Goal: Task Accomplishment & Management: Manage account settings

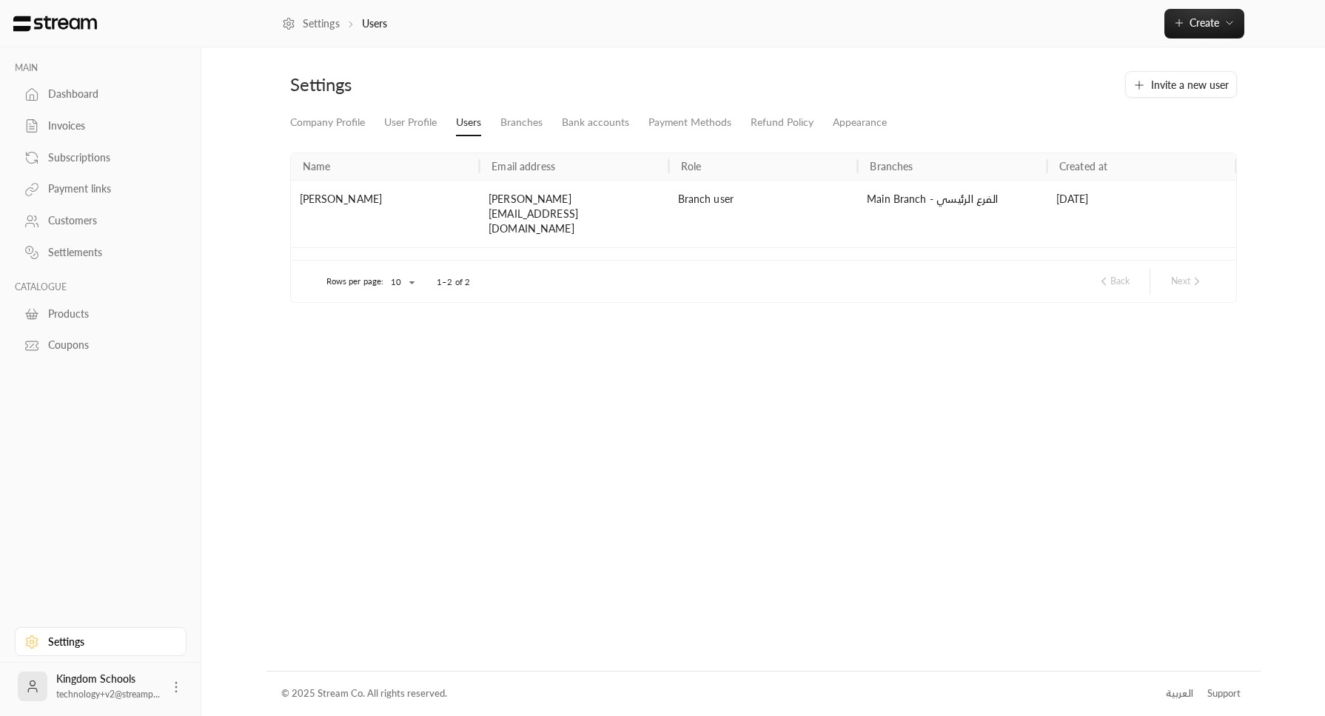
click at [1172, 691] on div "العربية" at bounding box center [1179, 693] width 27 height 15
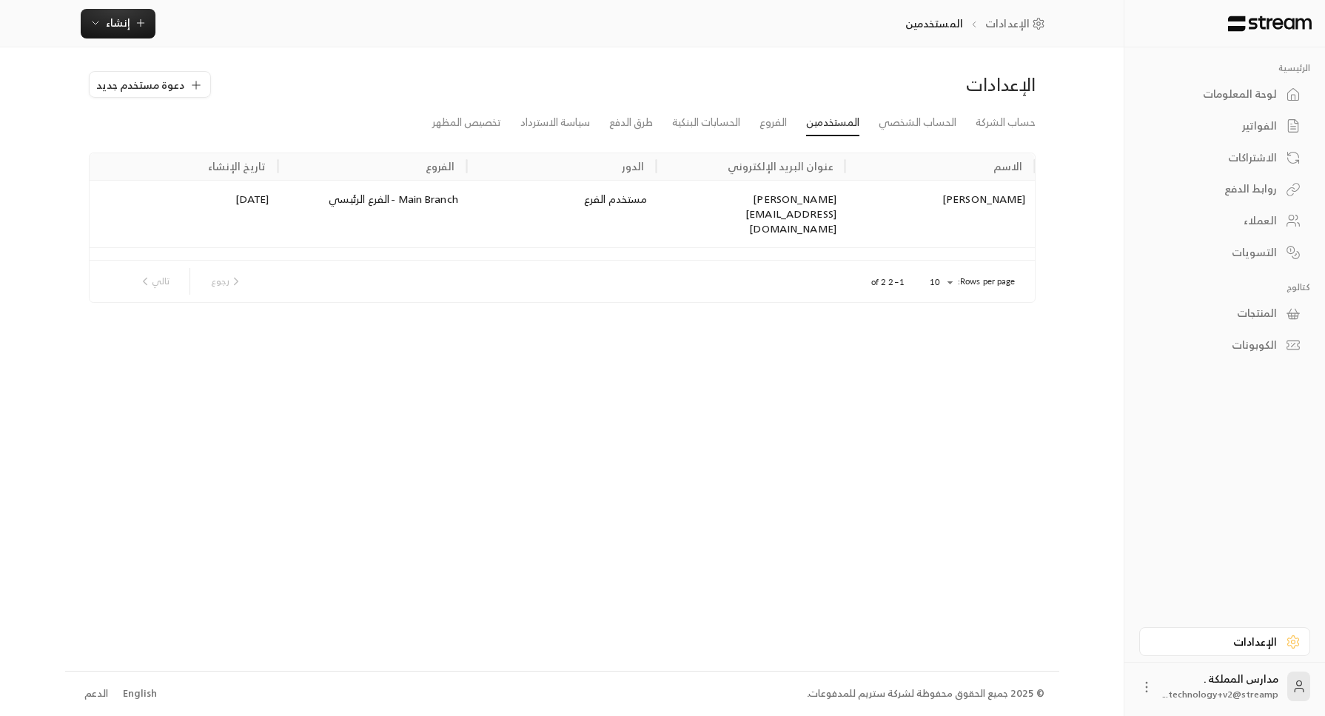
click at [1234, 181] on div "روابط الدفع" at bounding box center [1217, 188] width 119 height 15
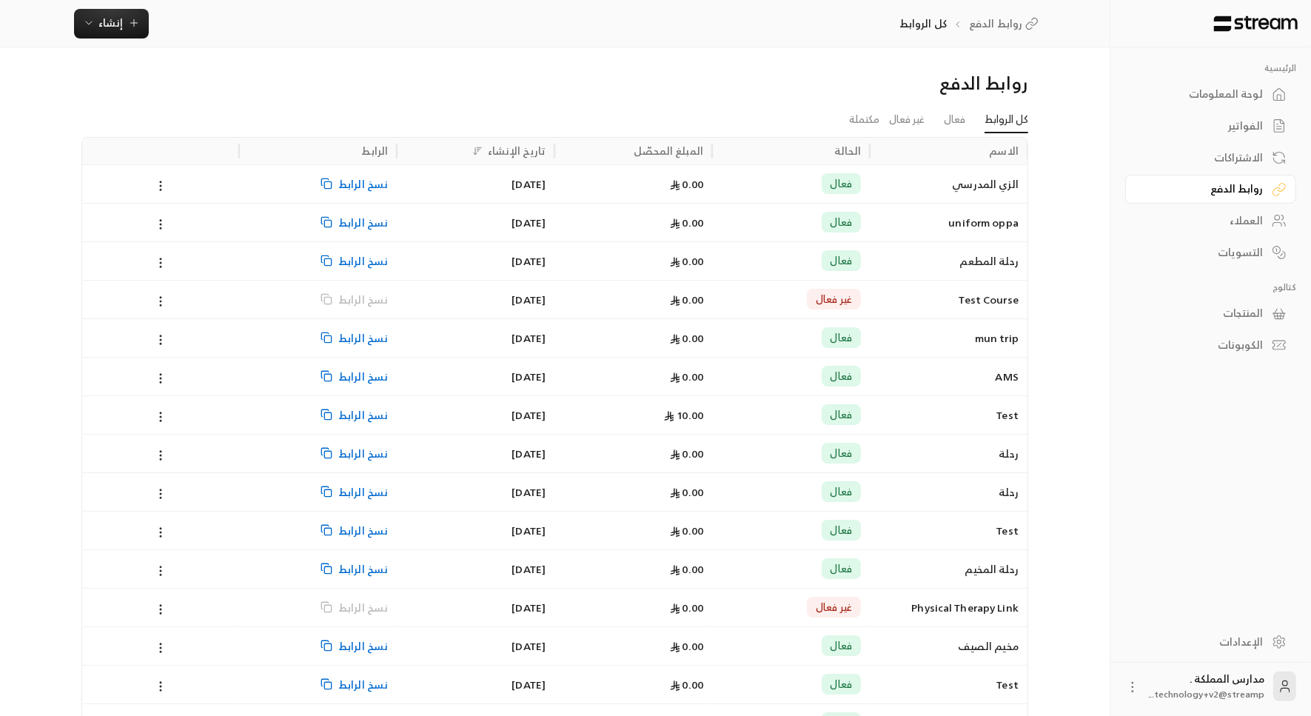
click at [356, 179] on span "نسخ الرابط" at bounding box center [363, 184] width 50 height 38
click at [353, 255] on span "نسخ الرابط" at bounding box center [363, 261] width 50 height 38
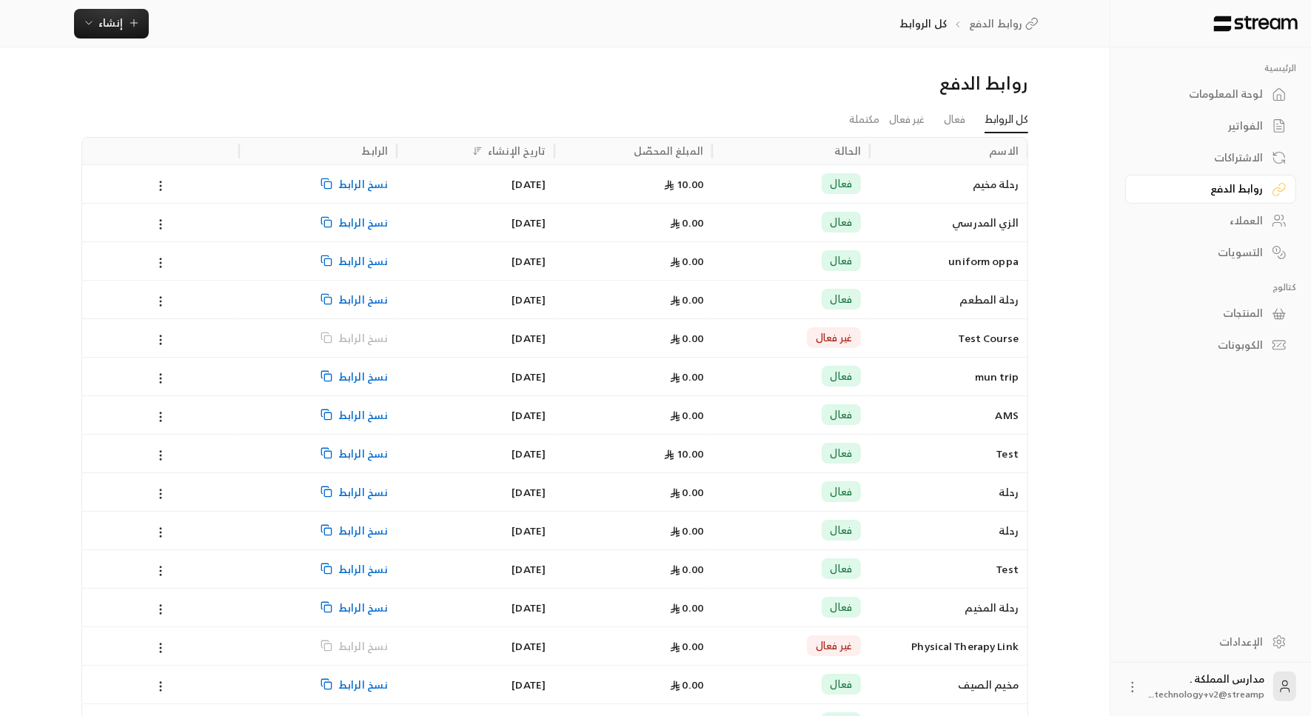
click at [448, 175] on div "[DATE]" at bounding box center [476, 184] width 140 height 38
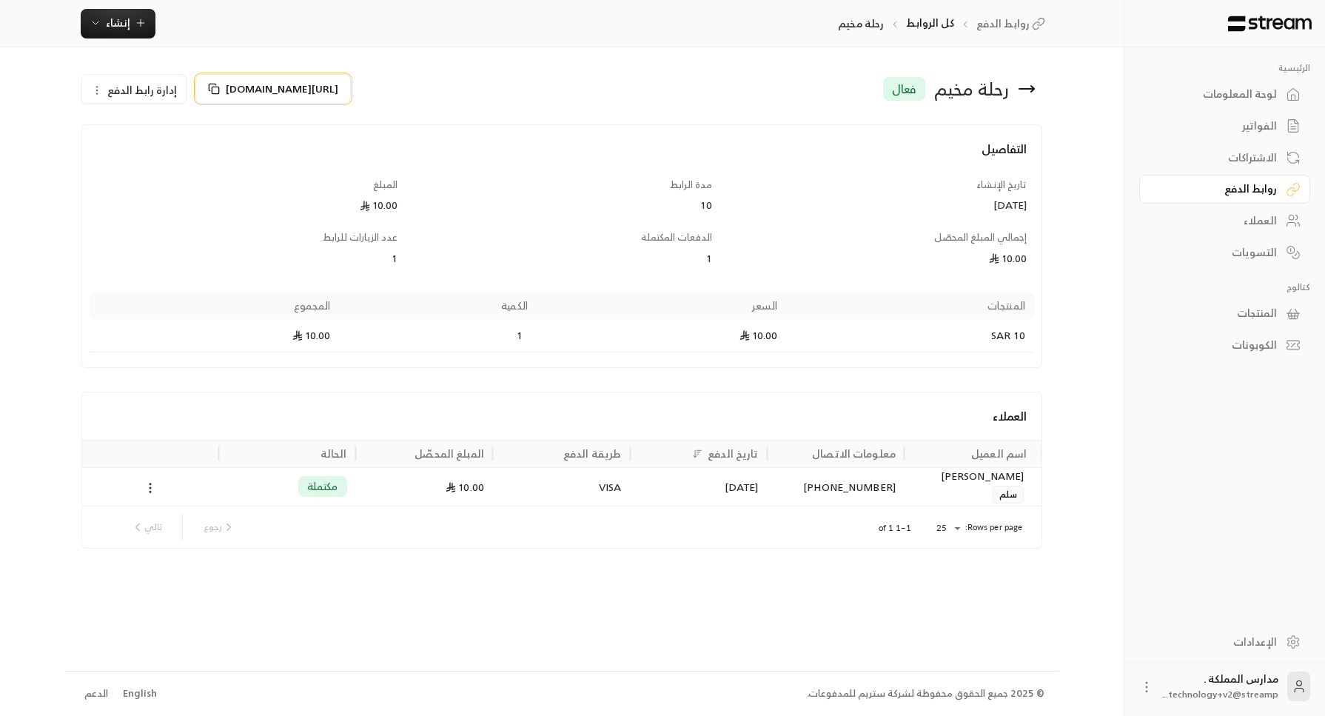
click at [209, 85] on icon at bounding box center [214, 89] width 12 height 12
